Goal: Transaction & Acquisition: Purchase product/service

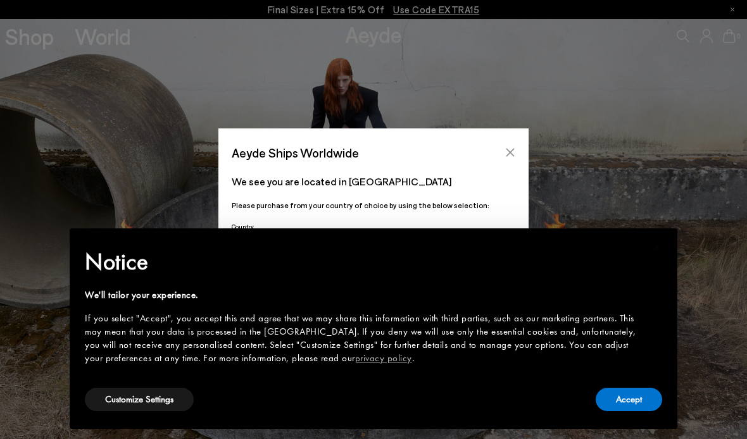
click at [511, 154] on icon "Close" at bounding box center [510, 152] width 10 height 10
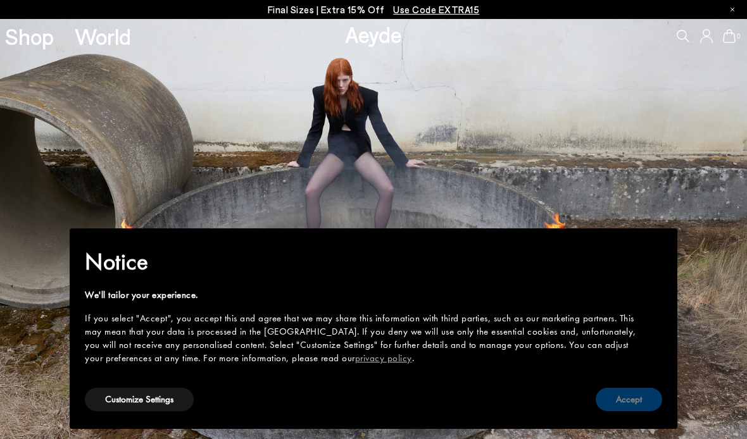
click at [643, 398] on button "Accept" at bounding box center [629, 399] width 66 height 23
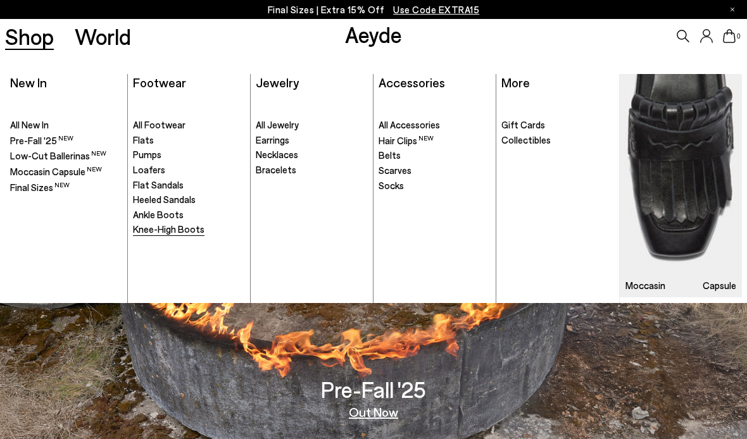
click at [155, 227] on span "Knee-High Boots" at bounding box center [169, 228] width 72 height 11
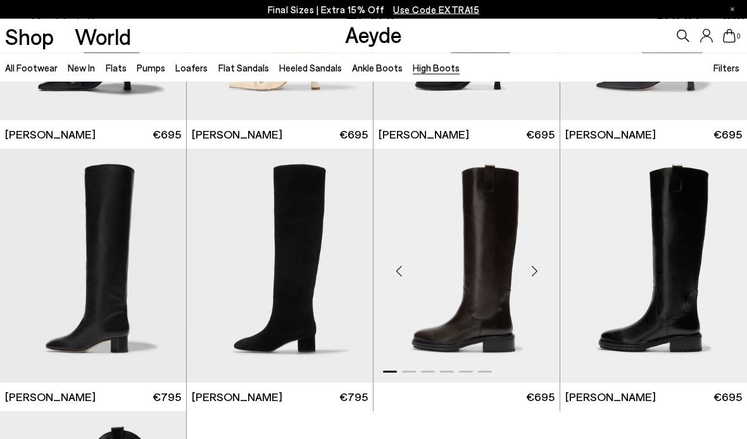
scroll to position [196, 0]
click at [520, 185] on img "1 / 6" at bounding box center [466, 266] width 186 height 234
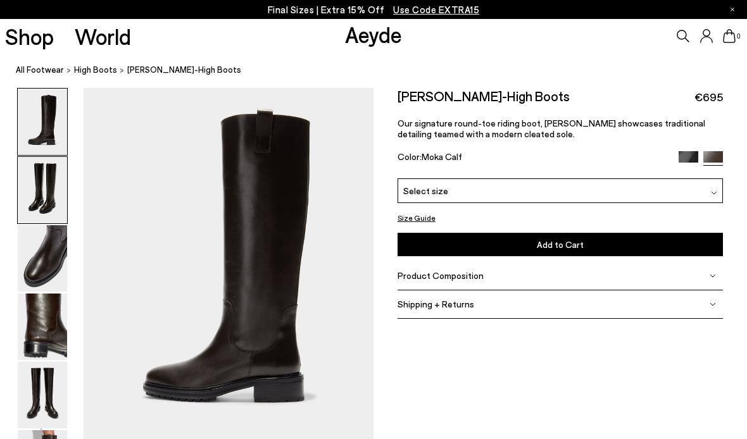
click at [44, 195] on img at bounding box center [42, 190] width 49 height 66
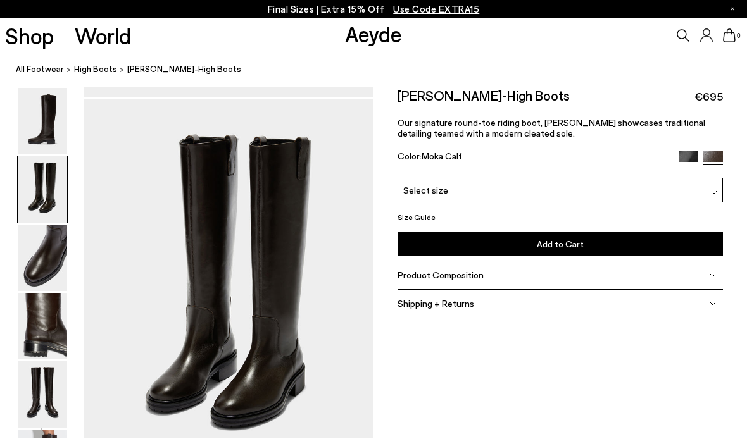
scroll to position [388, 0]
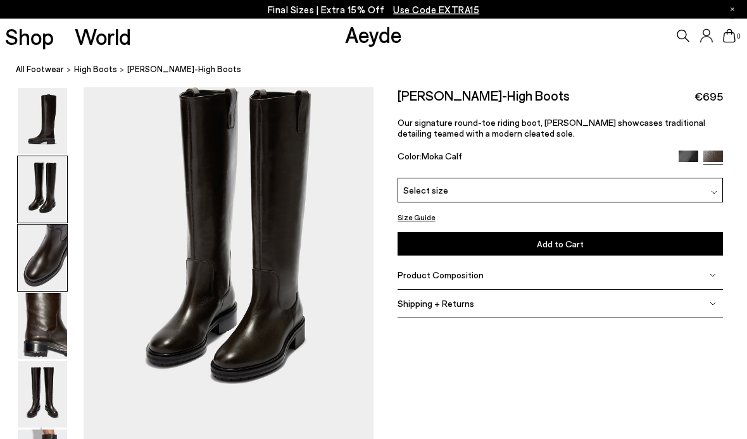
click at [40, 279] on img at bounding box center [42, 258] width 49 height 66
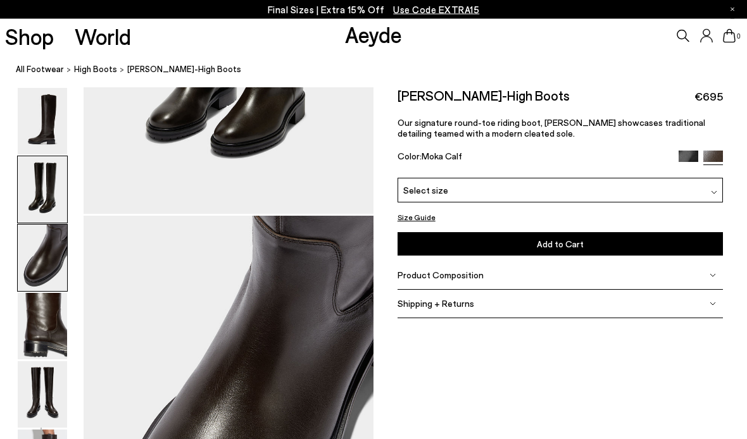
scroll to position [777, 0]
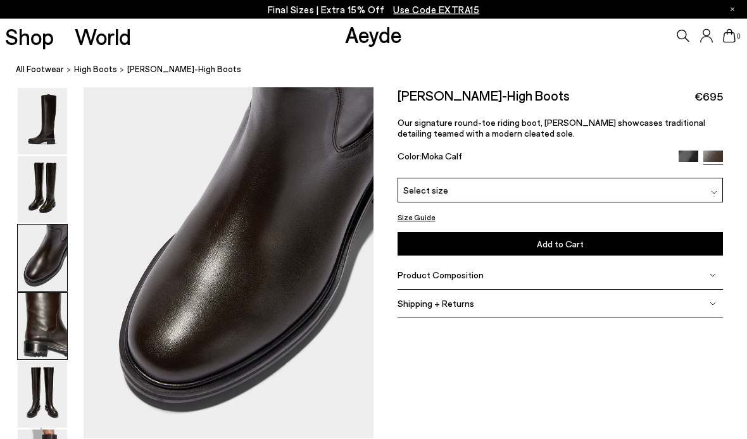
click at [36, 333] on img at bounding box center [42, 327] width 49 height 66
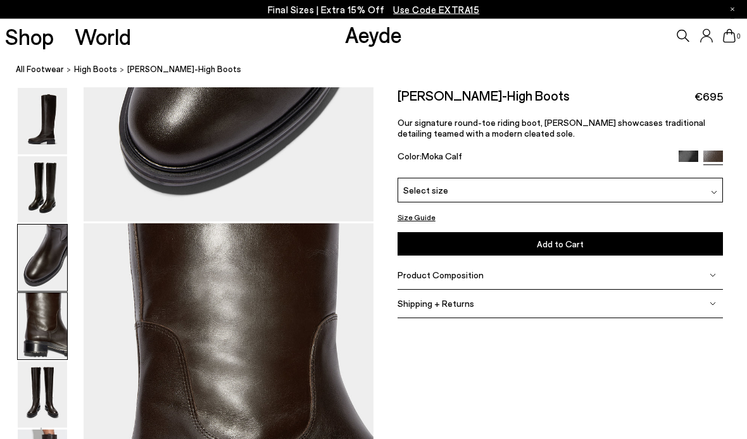
scroll to position [1166, 0]
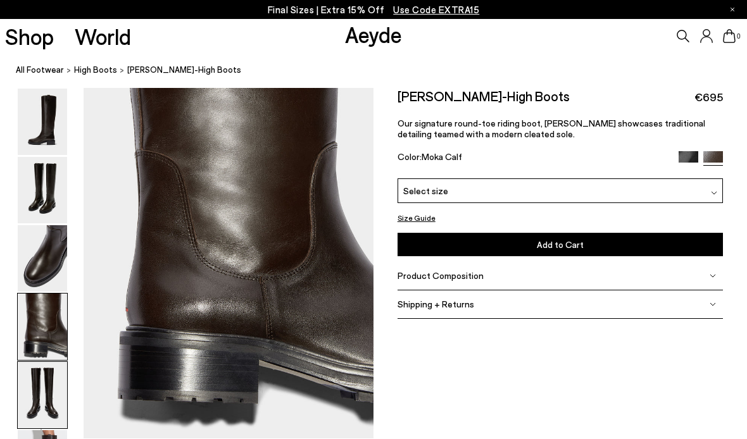
click at [35, 383] on img at bounding box center [42, 395] width 49 height 66
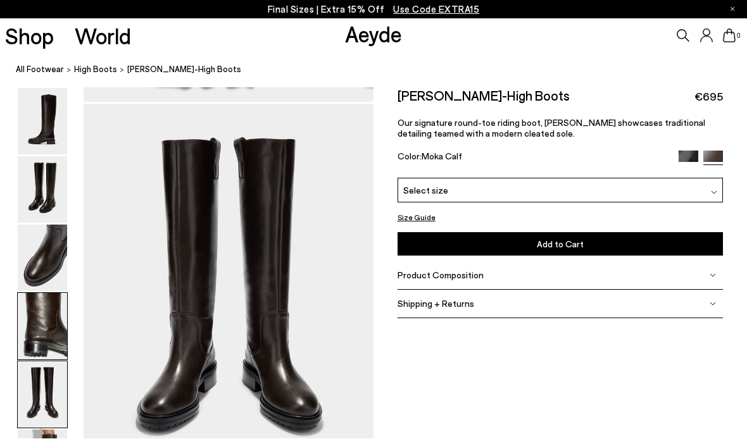
scroll to position [1554, 0]
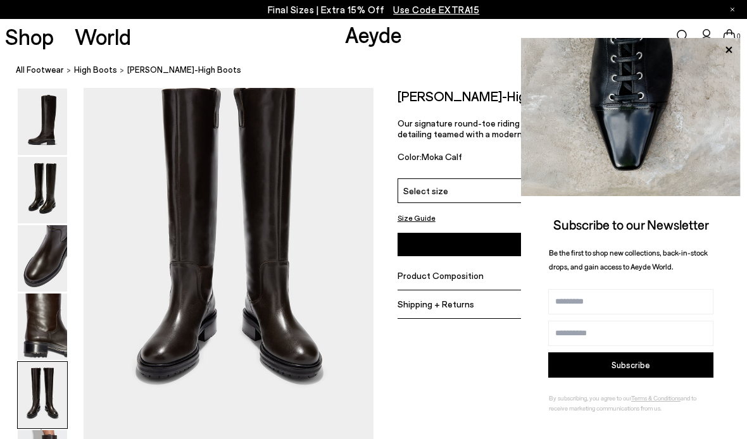
click at [479, 191] on div "Select size" at bounding box center [561, 191] width 326 height 25
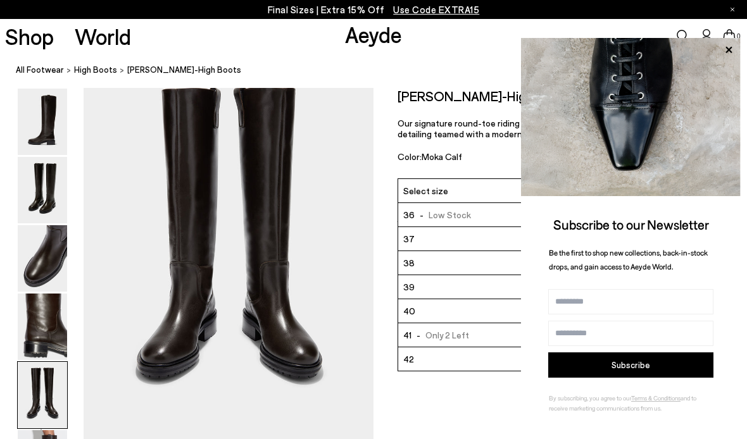
click at [436, 75] on ol "All Footwear High Boots Henry Knee-High Boots" at bounding box center [381, 69] width 731 height 13
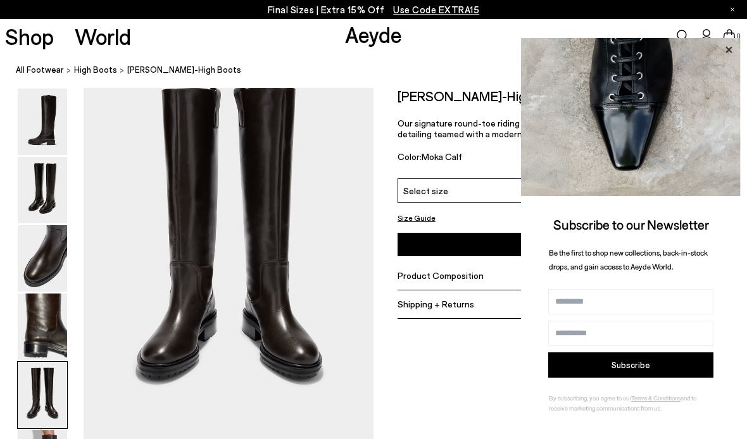
click at [734, 51] on icon at bounding box center [728, 50] width 16 height 16
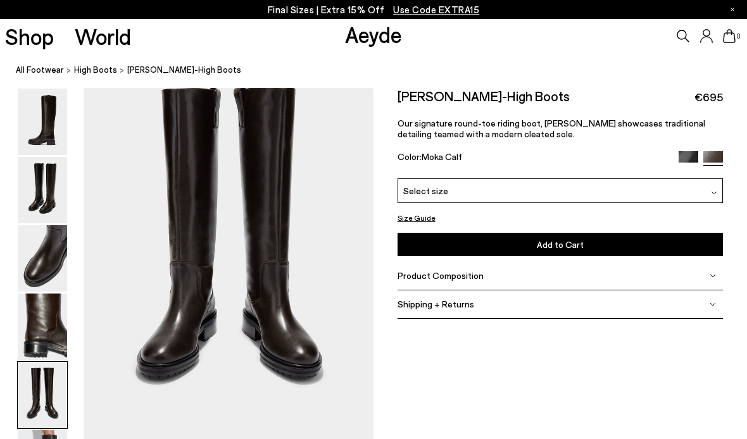
click at [687, 154] on img at bounding box center [689, 161] width 20 height 20
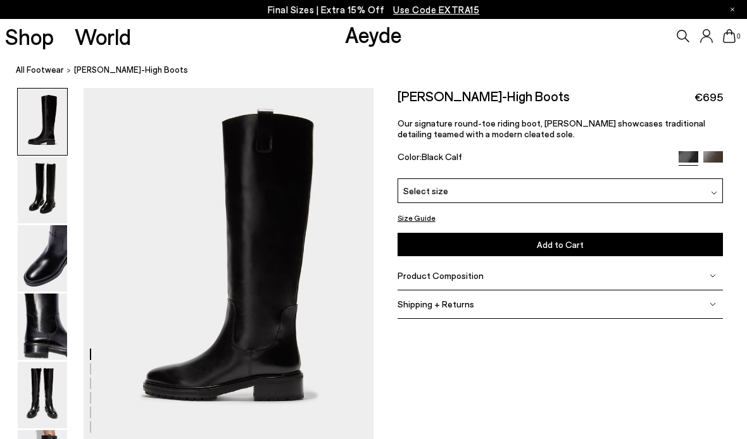
click at [458, 187] on div "Select size" at bounding box center [561, 191] width 326 height 25
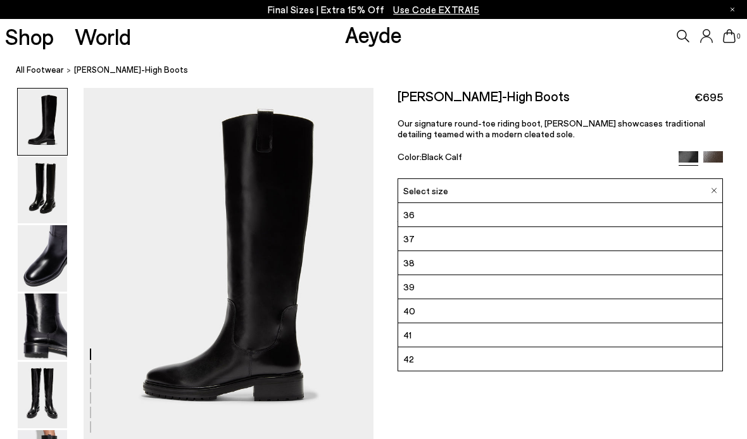
click at [317, 56] on nav "All Footwear Henry Knee-High Boots" at bounding box center [381, 70] width 731 height 35
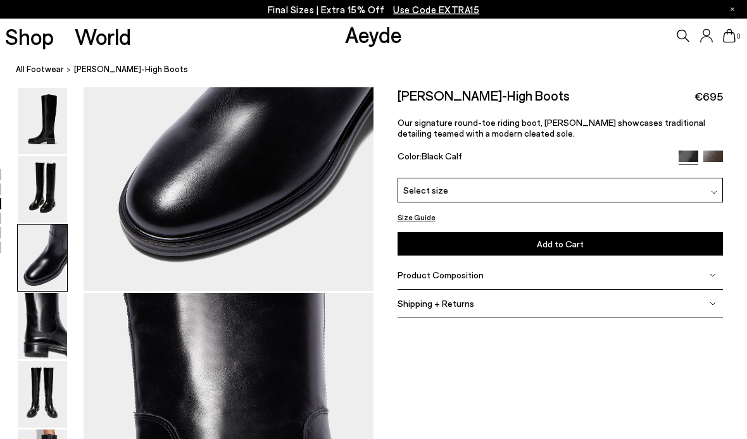
scroll to position [913, 0]
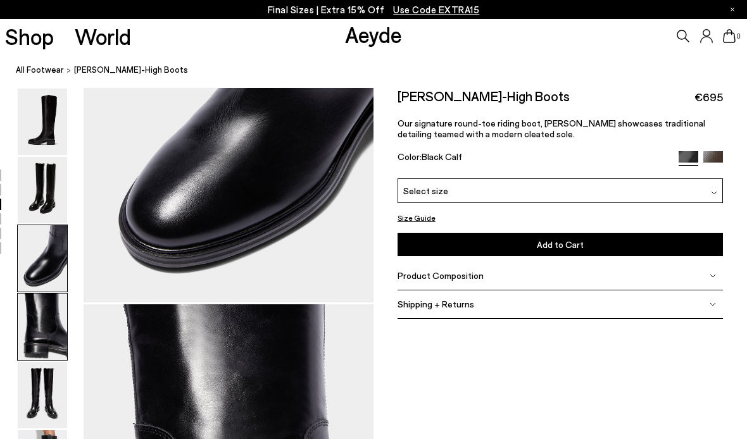
click at [35, 322] on img at bounding box center [42, 327] width 49 height 66
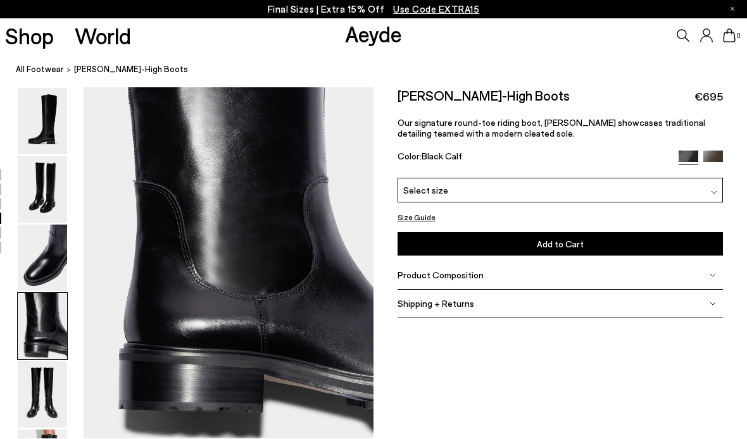
scroll to position [1165, 0]
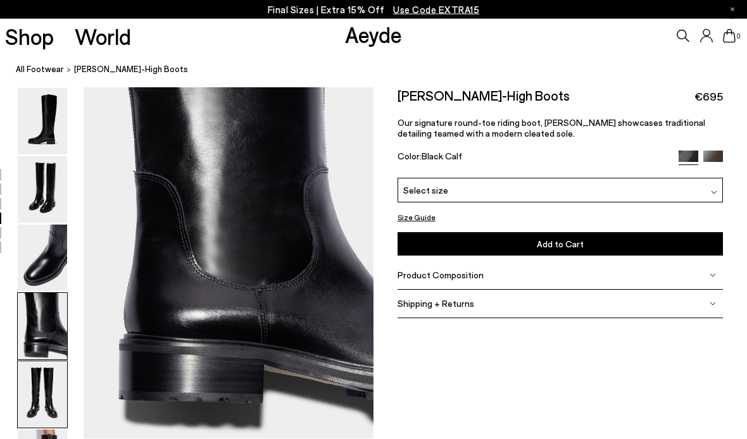
drag, startPoint x: 36, startPoint y: 382, endPoint x: 36, endPoint y: 369, distance: 12.7
click at [36, 382] on img at bounding box center [42, 395] width 49 height 66
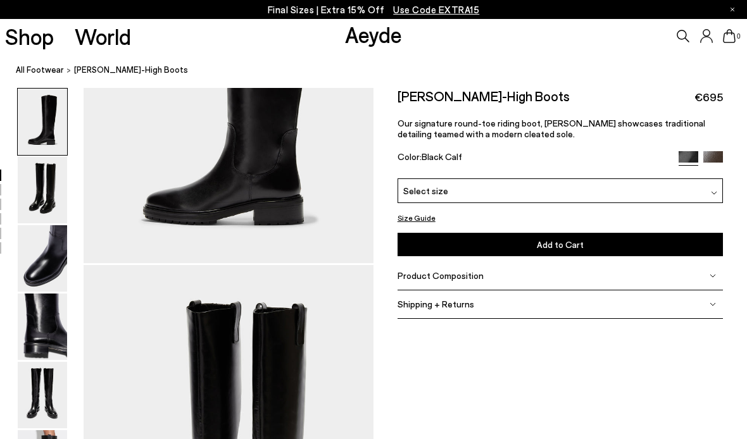
scroll to position [0, 0]
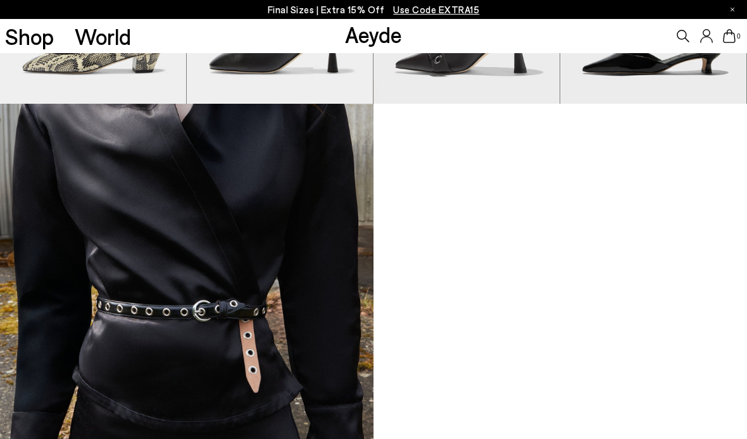
scroll to position [989, 0]
